Goal: Complete application form: Complete application form

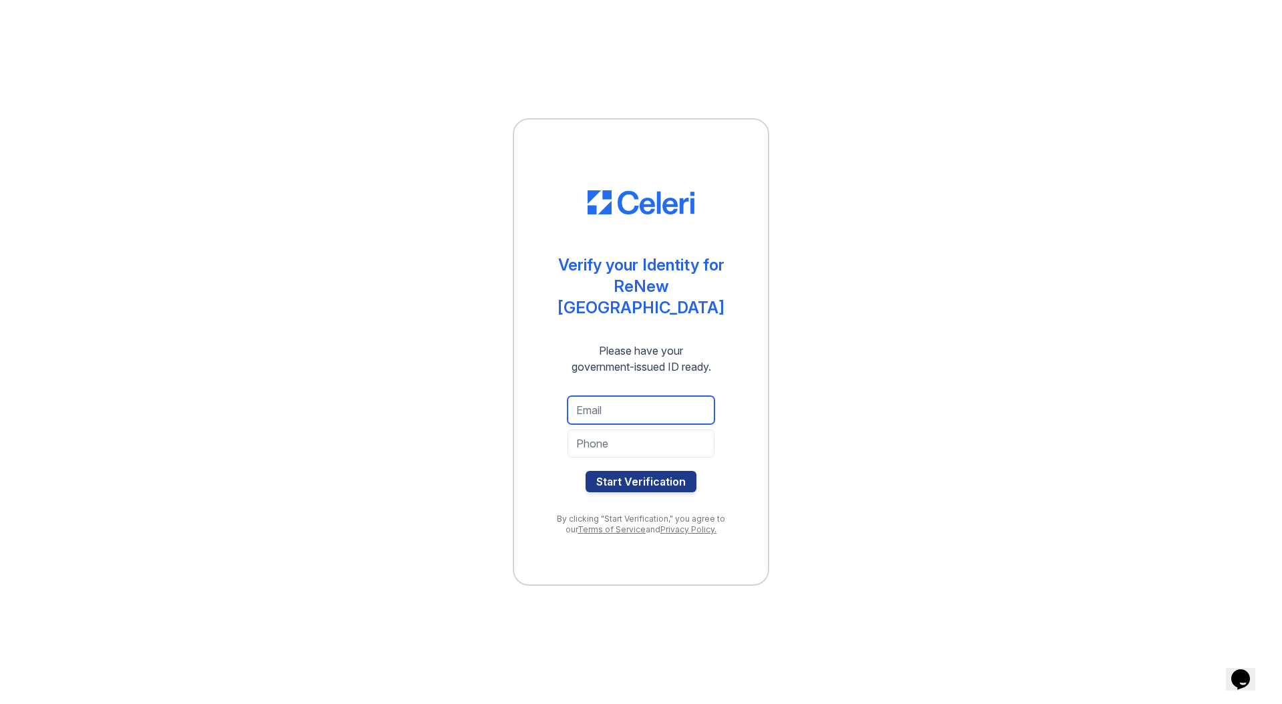
click at [583, 397] on input "email" at bounding box center [641, 410] width 147 height 28
type input "bjk900@gmail.com"
type input "6308007755"
click at [653, 484] on button "Start Verification" at bounding box center [641, 481] width 111 height 21
